Goal: Find specific page/section: Find specific page/section

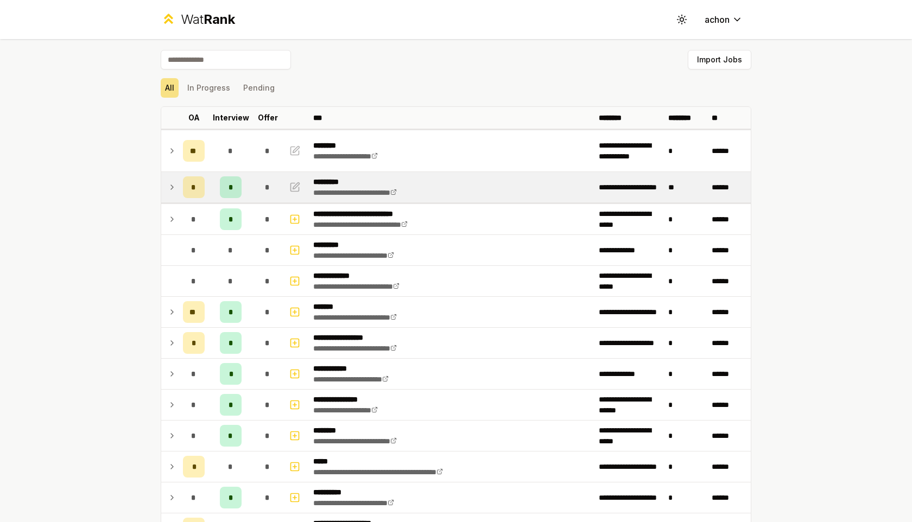
click at [170, 185] on icon at bounding box center [172, 187] width 9 height 13
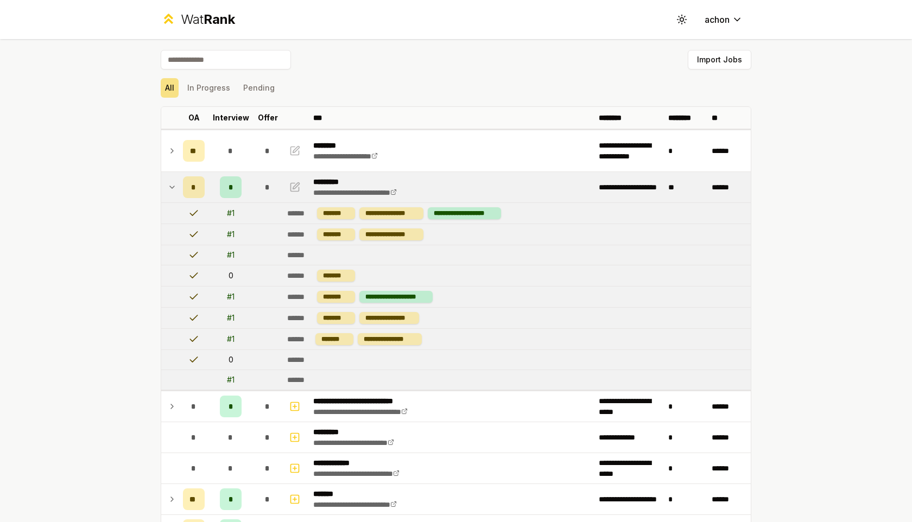
click at [174, 190] on icon at bounding box center [172, 187] width 9 height 13
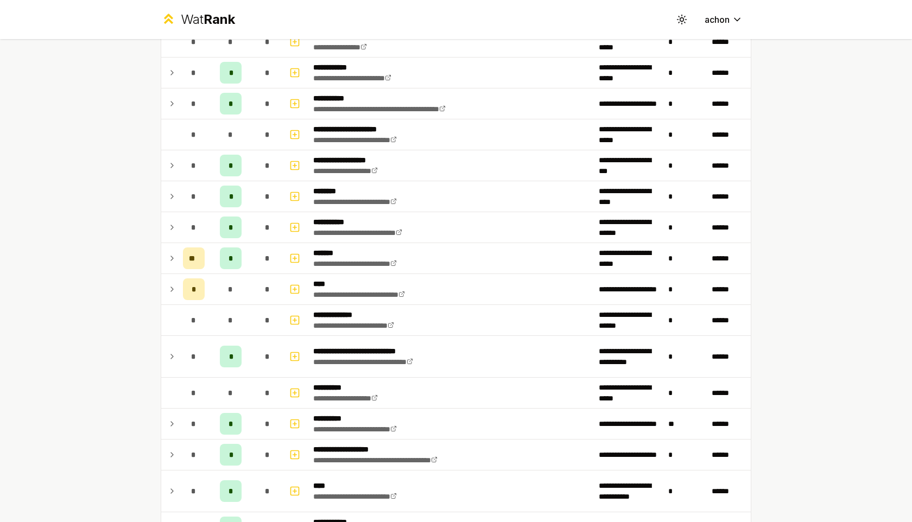
scroll to position [1277, 0]
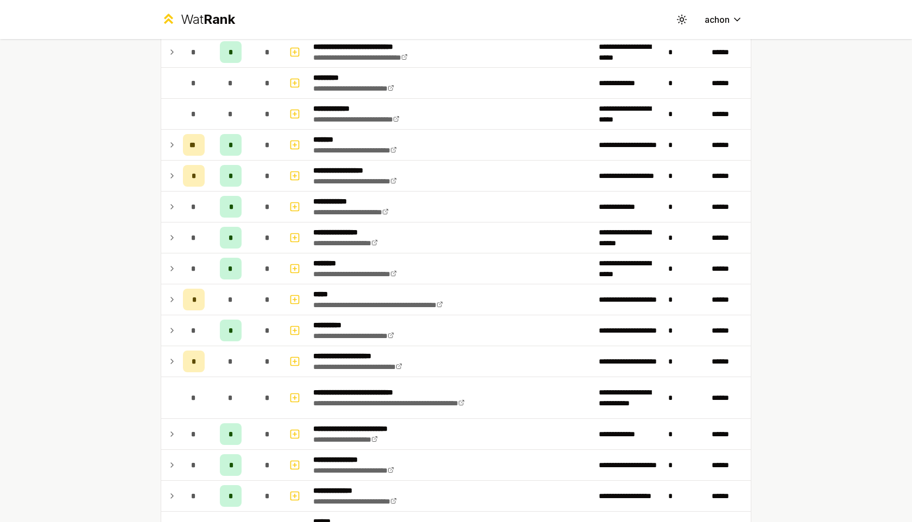
scroll to position [198, 0]
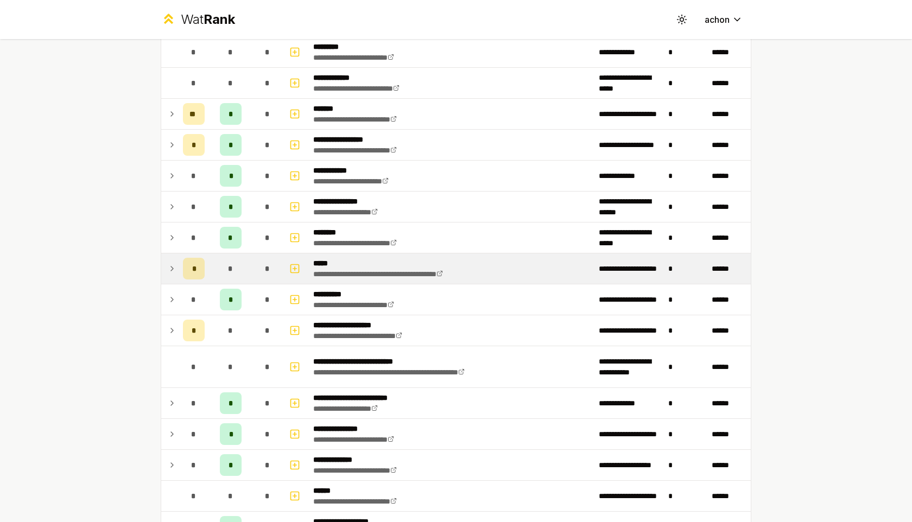
click at [169, 268] on icon at bounding box center [172, 268] width 9 height 13
